Goal: Task Accomplishment & Management: Complete application form

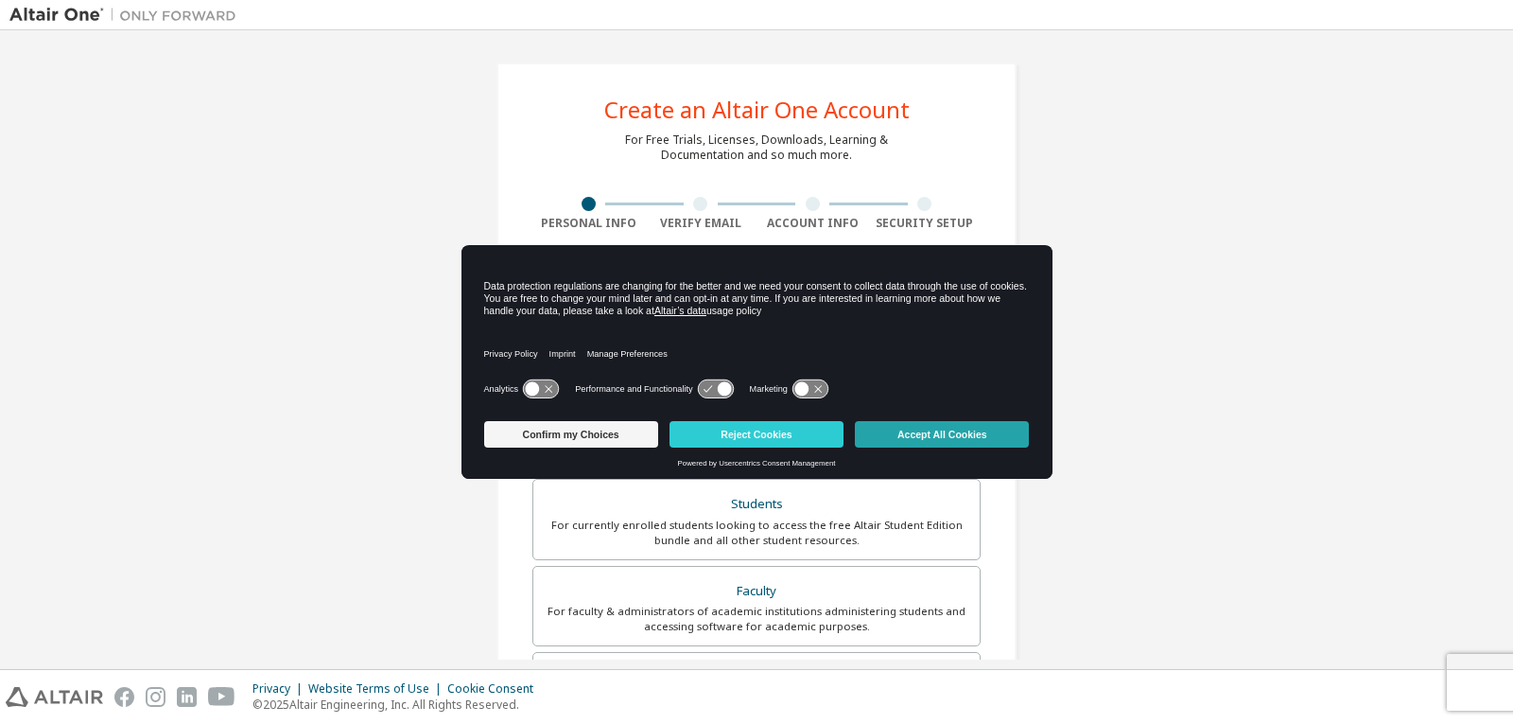
click at [940, 436] on button "Accept All Cookies" at bounding box center [942, 434] width 174 height 26
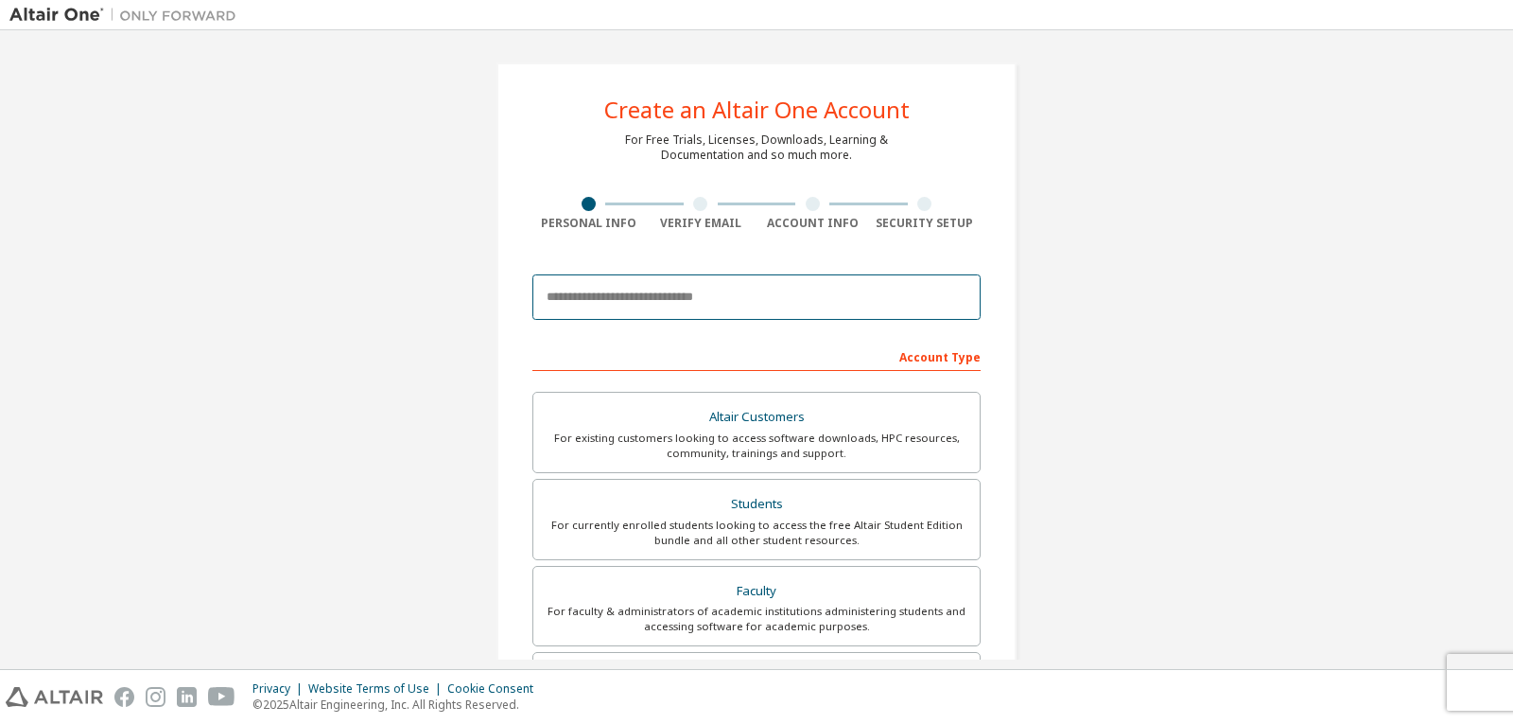
click at [714, 306] on input "email" at bounding box center [757, 296] width 448 height 45
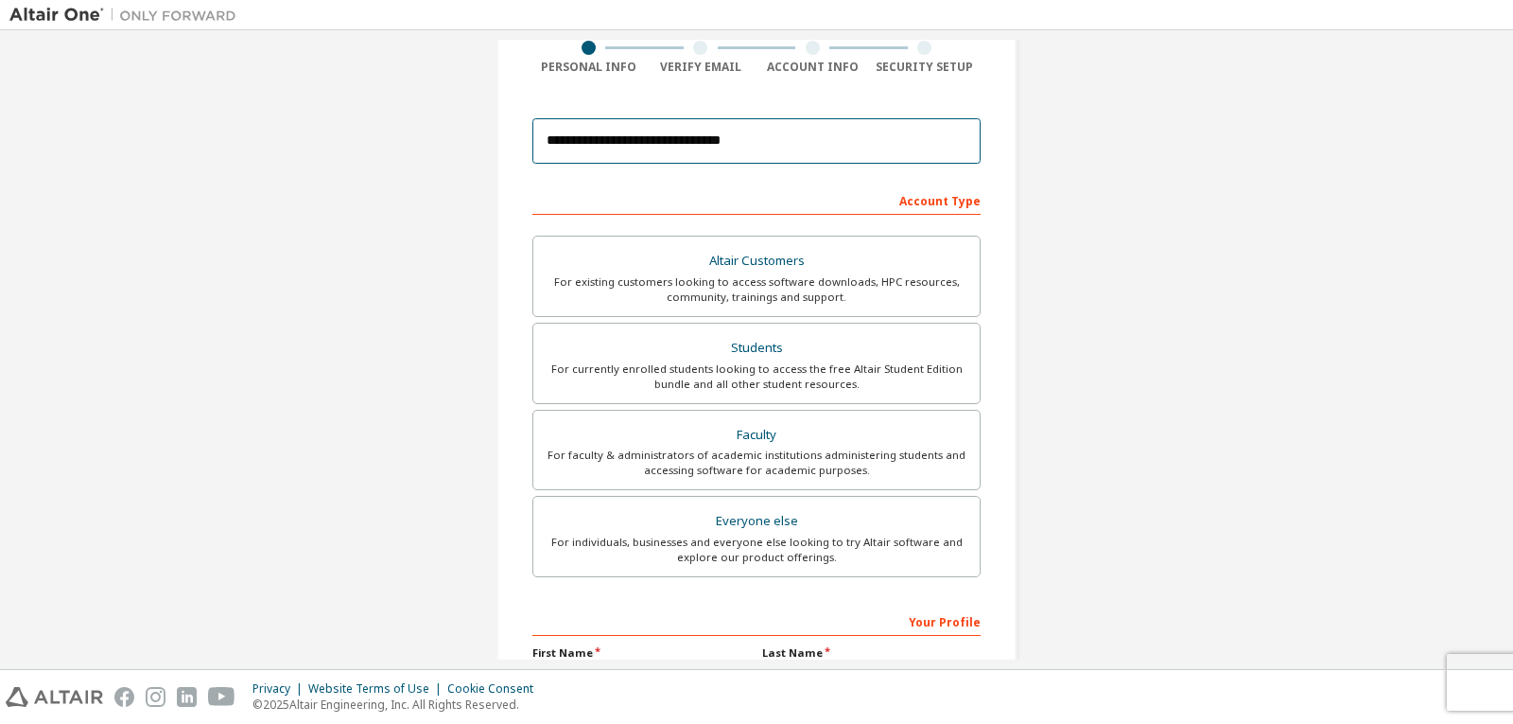
scroll to position [189, 0]
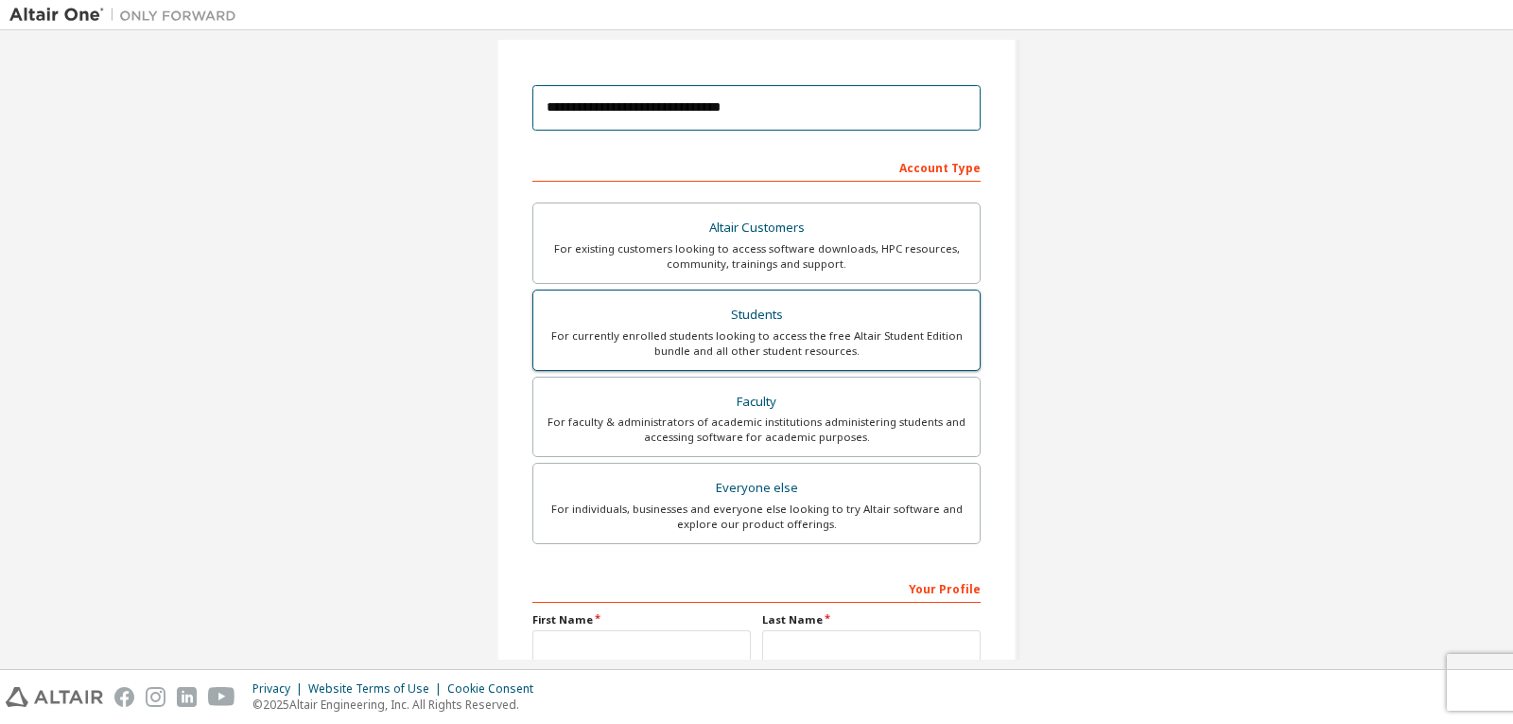
type input "**********"
click at [810, 331] on div "For currently enrolled students looking to access the free Altair Student Editi…" at bounding box center [757, 343] width 424 height 30
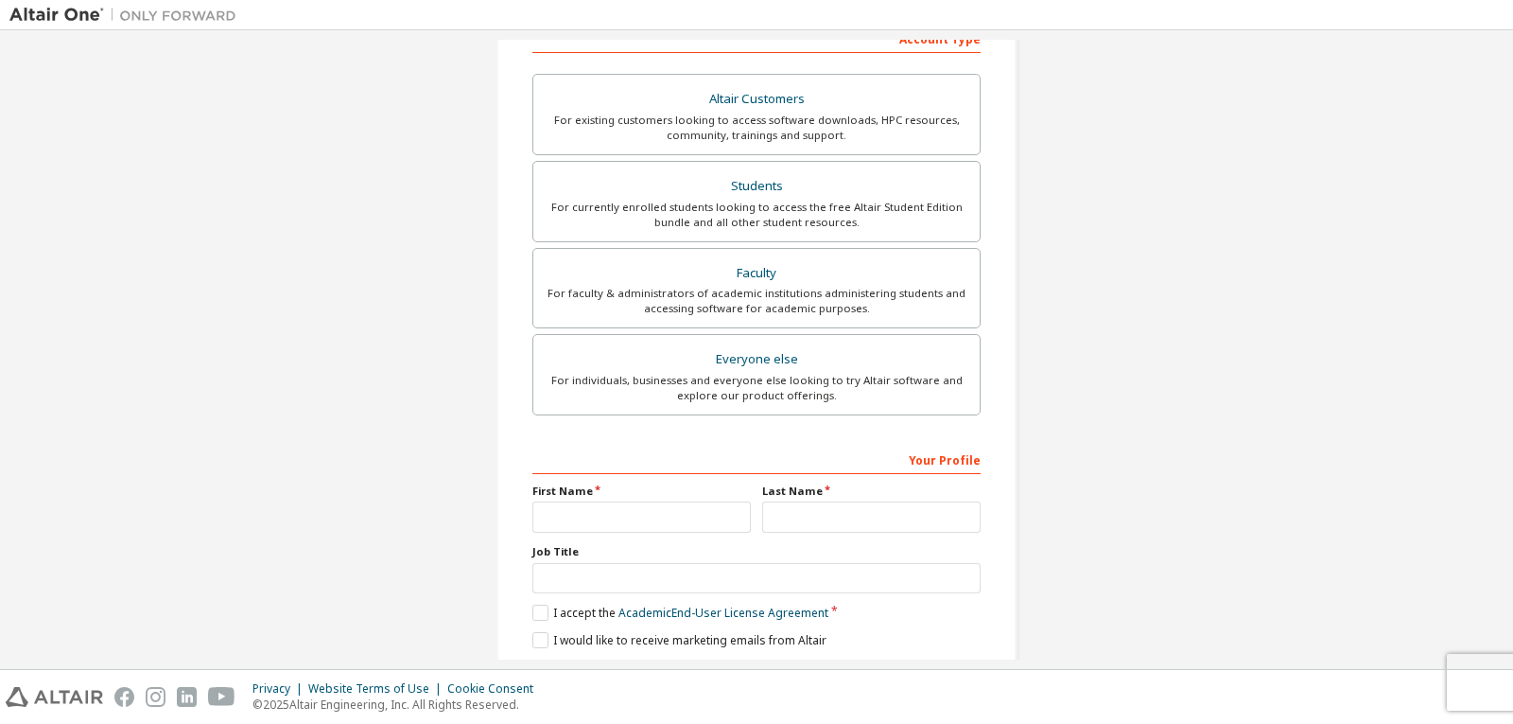
scroll to position [378, 0]
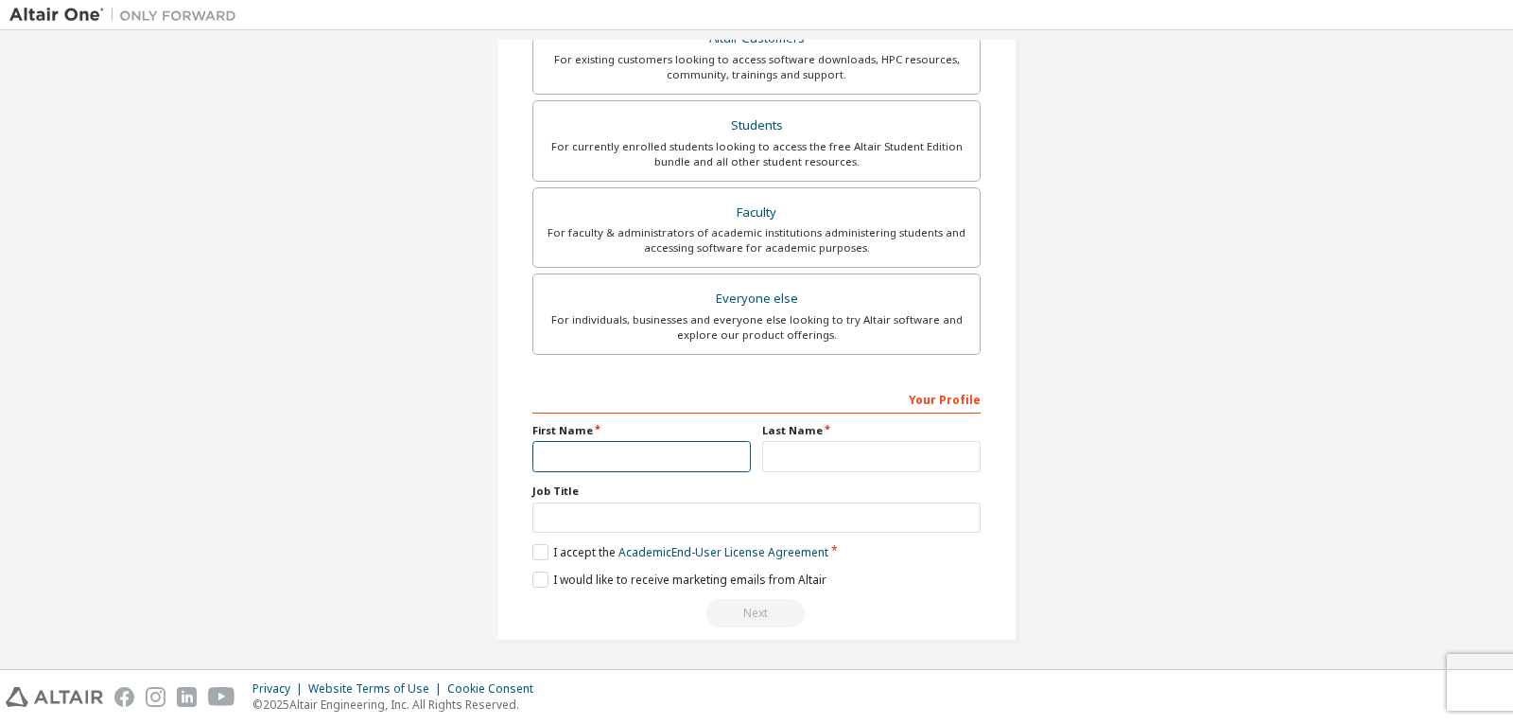
click at [665, 470] on input "text" at bounding box center [642, 456] width 218 height 31
type input "******"
type input "*******"
click at [537, 552] on label "I accept the Academic End-User License Agreement" at bounding box center [681, 552] width 296 height 16
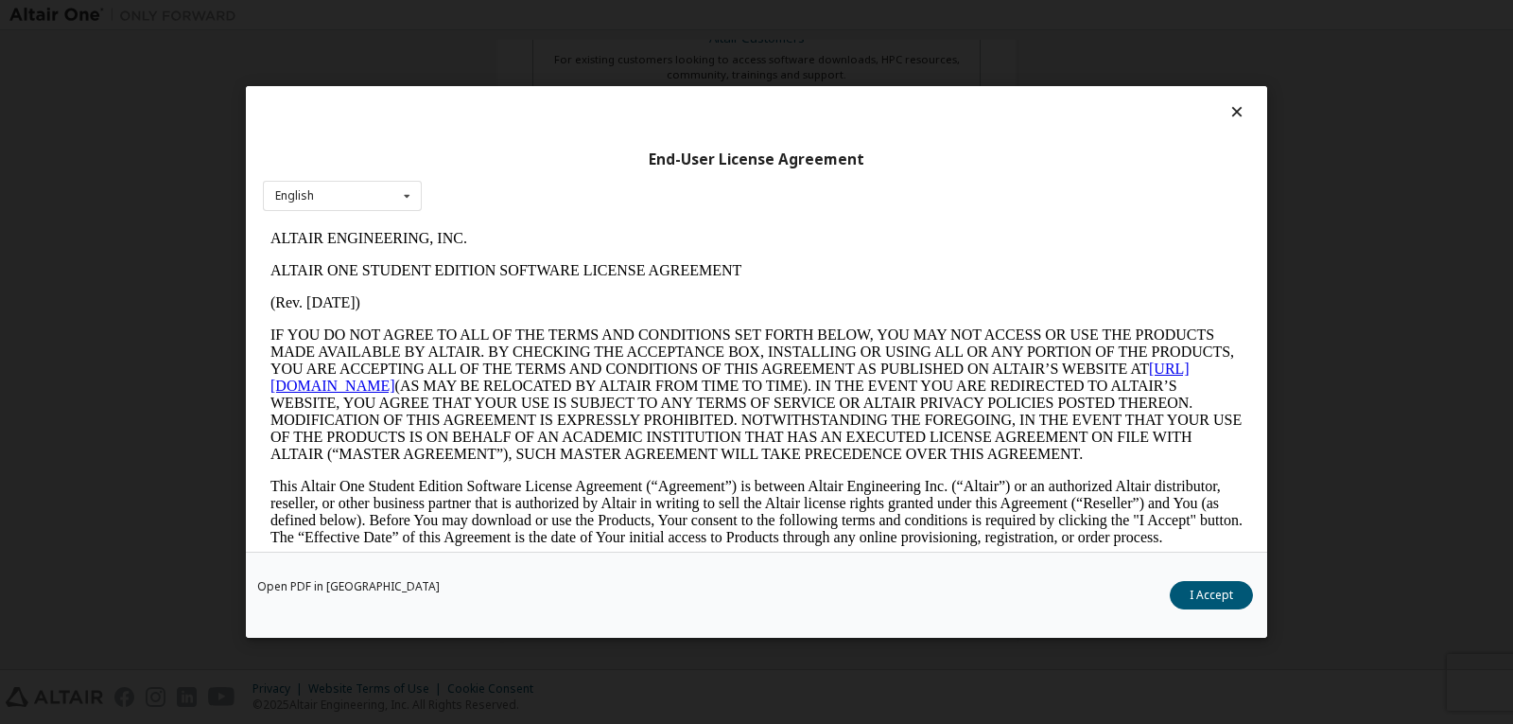
scroll to position [0, 0]
click at [1197, 603] on button "I Accept" at bounding box center [1211, 595] width 83 height 28
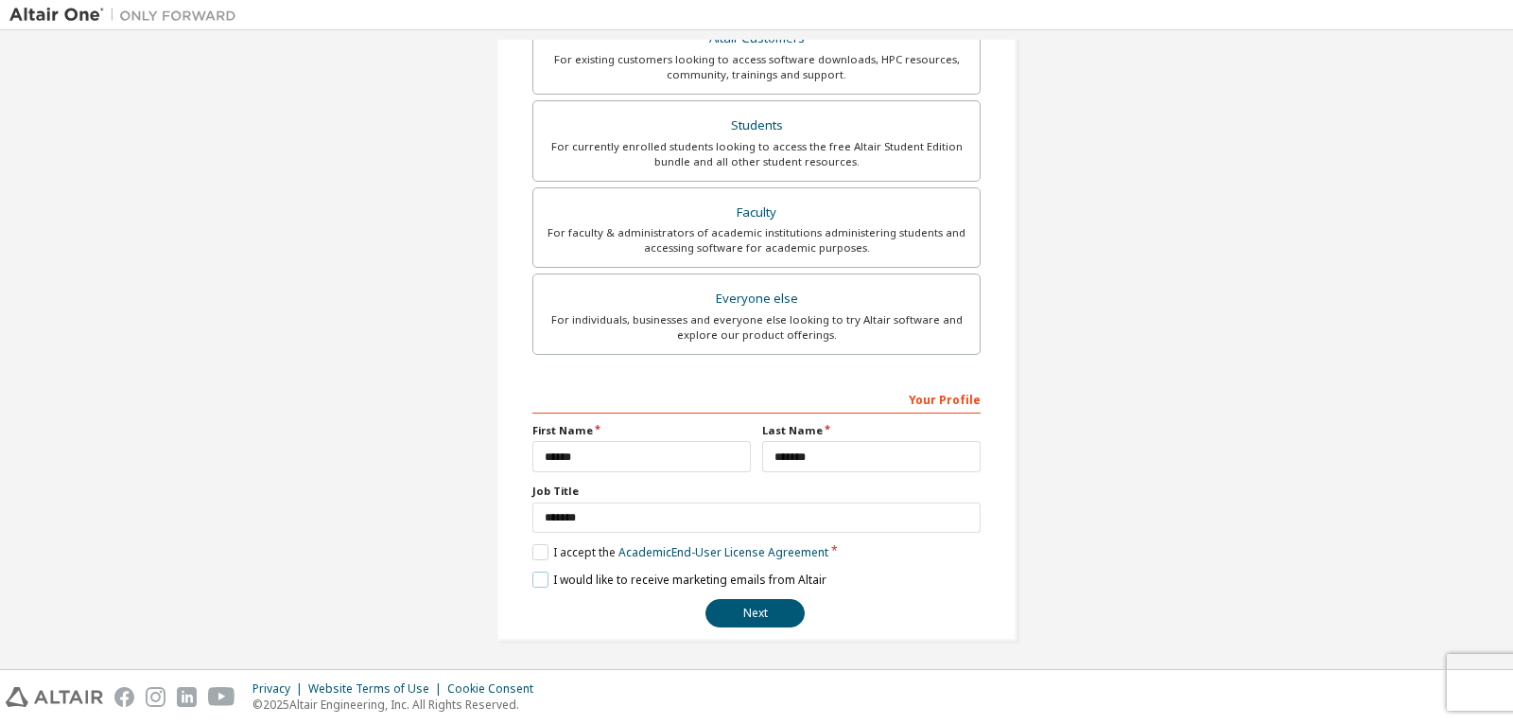
click at [537, 583] on label "I would like to receive marketing emails from Altair" at bounding box center [680, 579] width 294 height 16
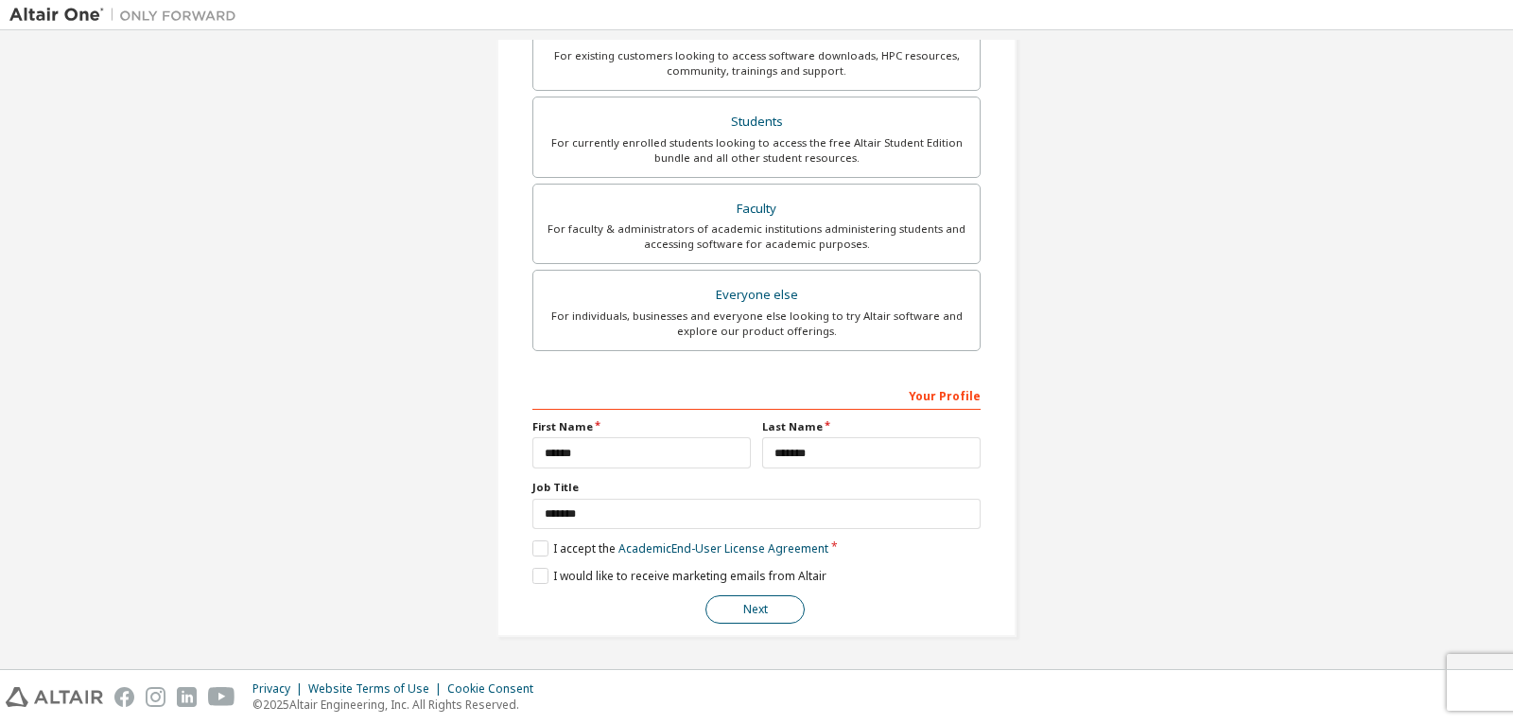
click at [752, 605] on button "Next" at bounding box center [755, 609] width 99 height 28
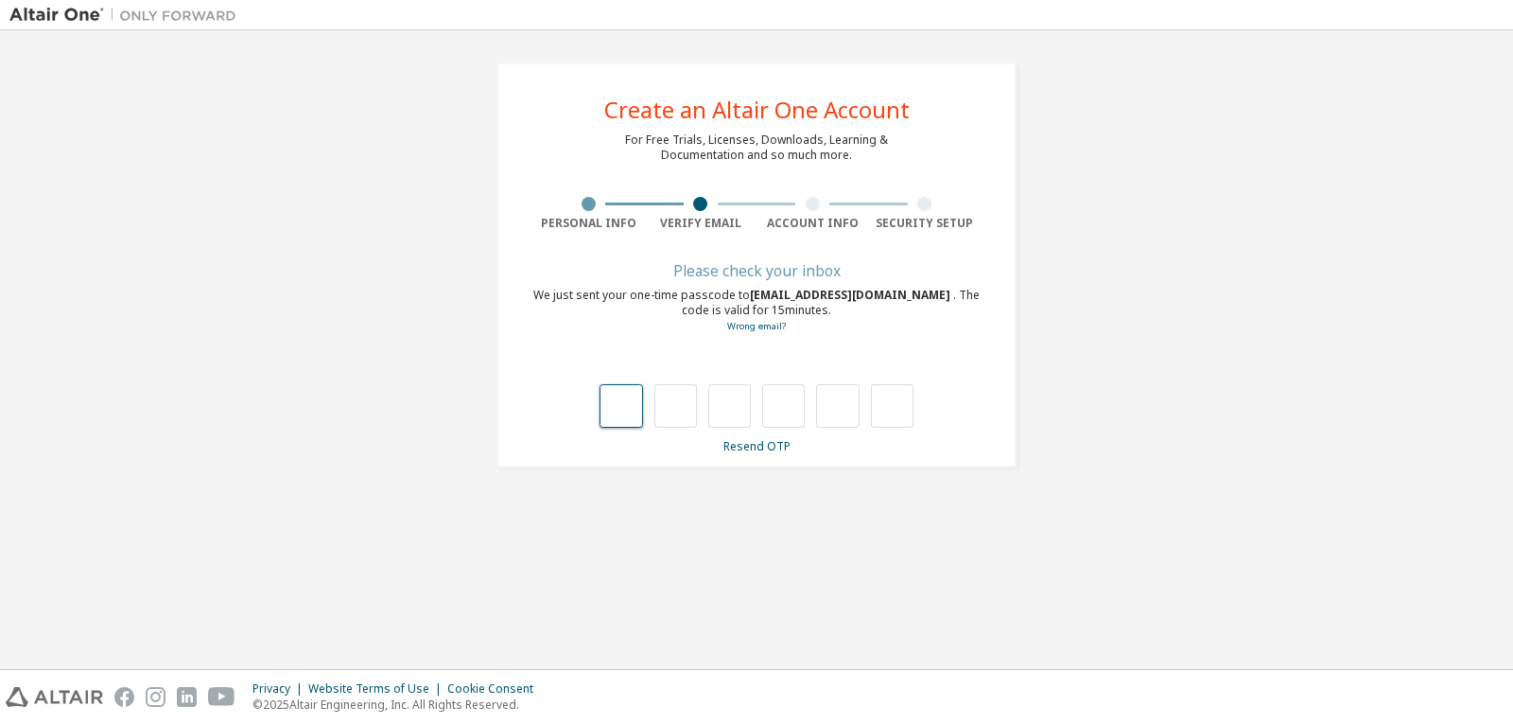
click at [616, 396] on input "text" at bounding box center [621, 406] width 43 height 44
type input "*"
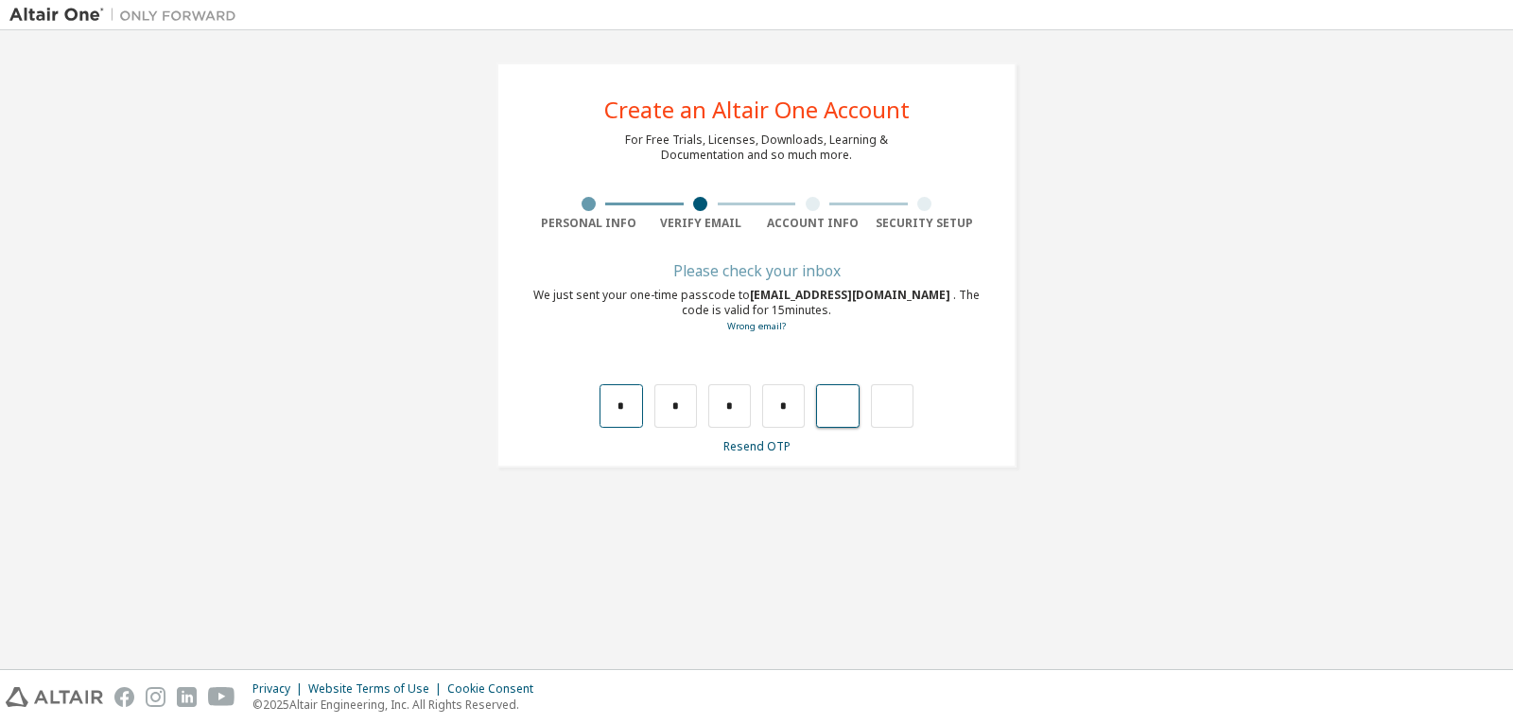
type input "*"
click at [727, 393] on input "*" at bounding box center [729, 406] width 43 height 44
type input "*"
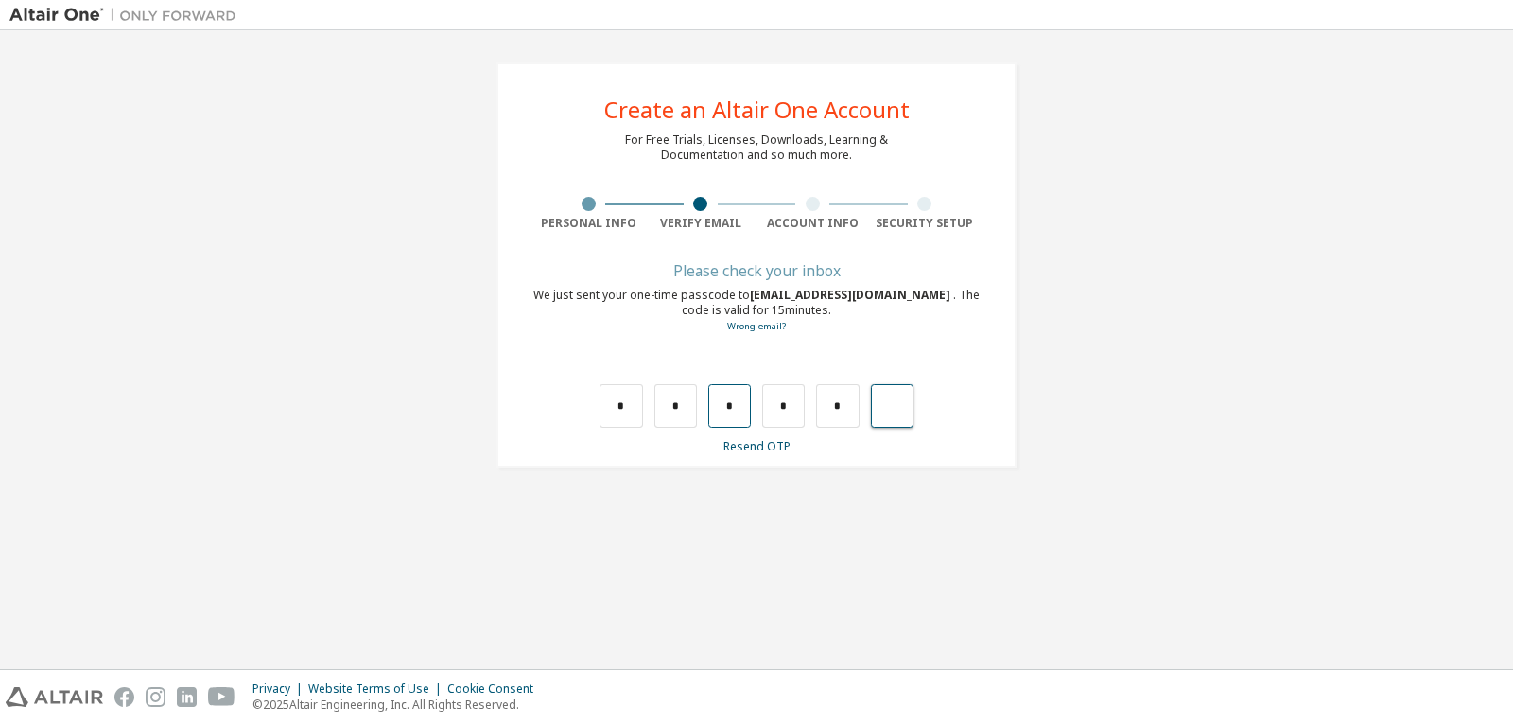
type input "*"
